Goal: Find specific page/section: Find specific page/section

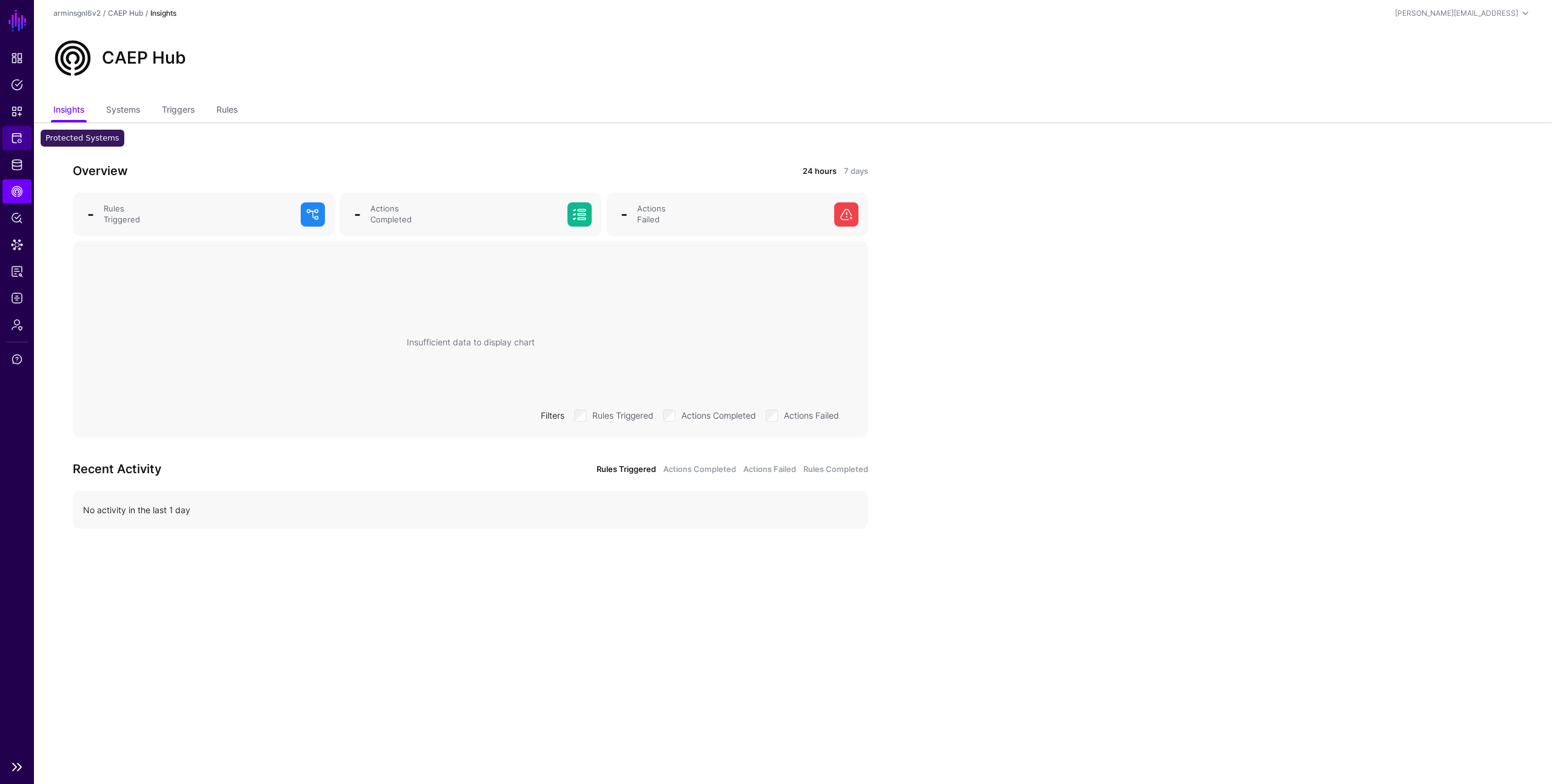
click at [17, 144] on link "Protected Systems" at bounding box center [17, 138] width 29 height 25
